Goal: Information Seeking & Learning: Find contact information

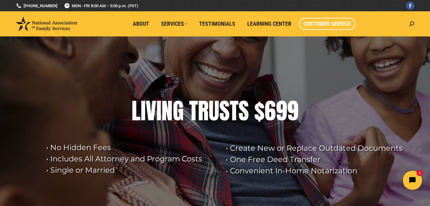
click at [318, 23] on span "Customer Service" at bounding box center [326, 23] width 47 height 7
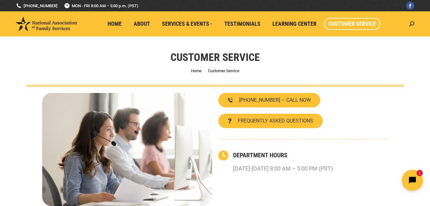
click at [411, 180] on icon "Open chat widget" at bounding box center [416, 181] width 10 height 10
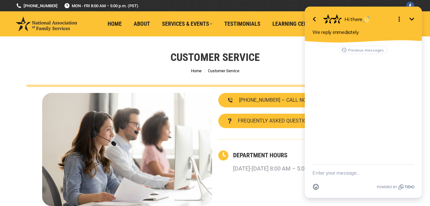
click at [398, 15] on button "Open options" at bounding box center [399, 19] width 13 height 13
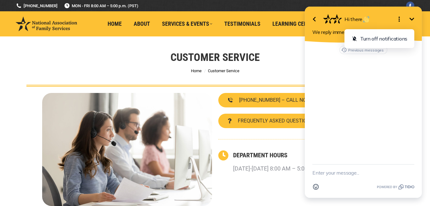
click at [398, 15] on button "Close options" at bounding box center [399, 19] width 13 height 13
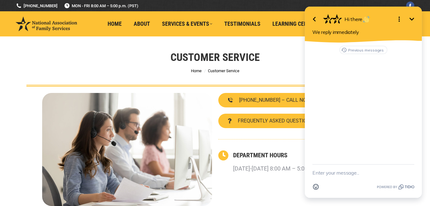
click at [295, 32] on li "Learning Center" at bounding box center [296, 23] width 56 height 25
click at [292, 59] on div "Customer Service You are here: Home Customer Service" at bounding box center [215, 61] width 409 height 50
click html "Go back Hi there Minimize Open options We reply immediately Previous messages E…"
click at [414, 16] on icon "Minimize" at bounding box center [412, 19] width 8 height 8
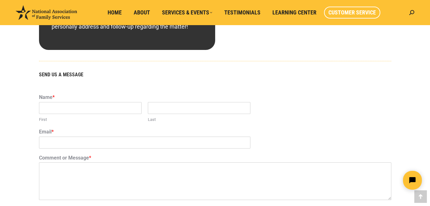
scroll to position [360, 0]
